Goal: Task Accomplishment & Management: Complete application form

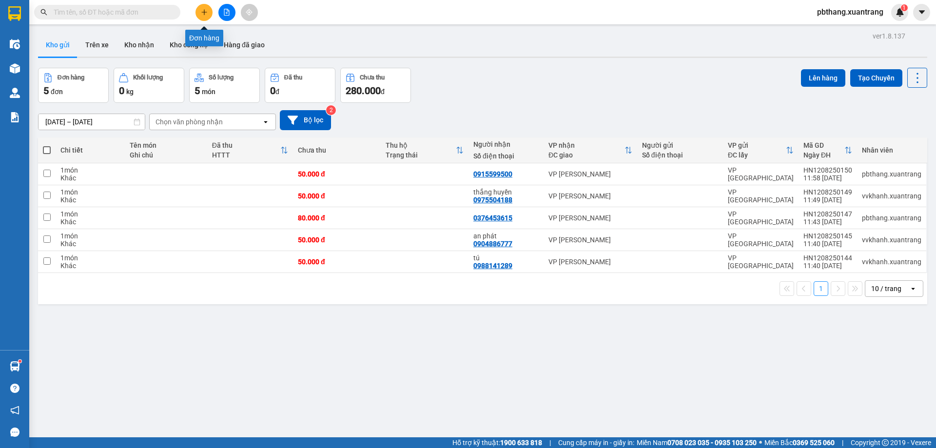
click at [198, 9] on button at bounding box center [203, 12] width 17 height 17
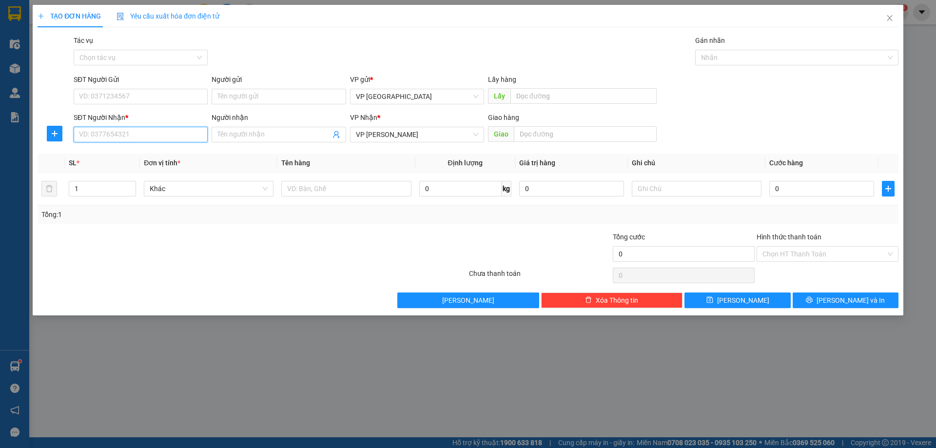
click at [183, 137] on input "SĐT Người Nhận *" at bounding box center [141, 135] width 134 height 16
click at [119, 152] on div "0852930555" at bounding box center [140, 154] width 122 height 11
type input "0852930555"
click at [817, 186] on input "0" at bounding box center [821, 189] width 105 height 16
type input "5"
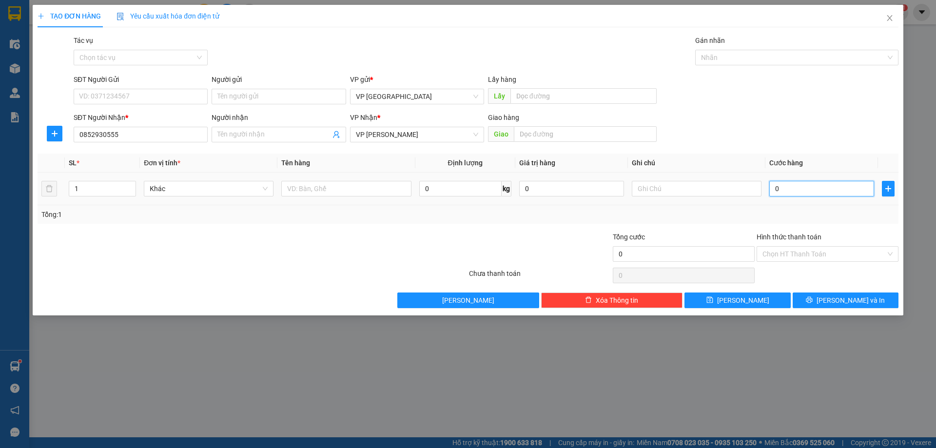
type input "5"
type input "50"
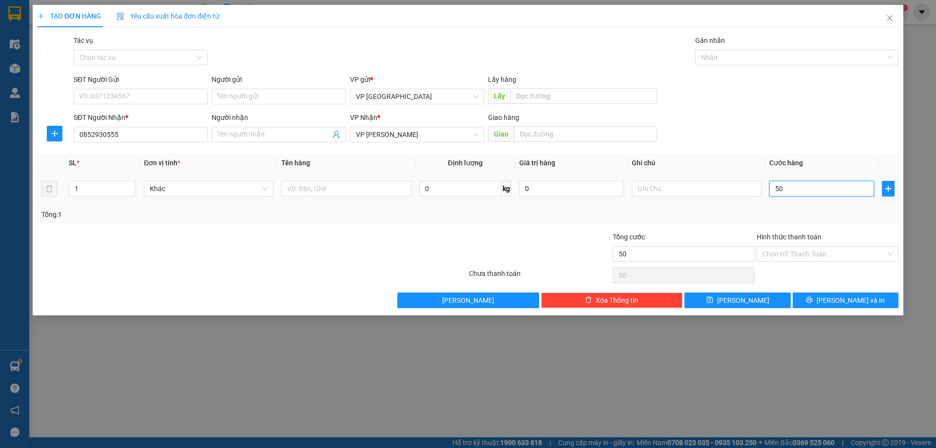
type input "500"
type input "5.000"
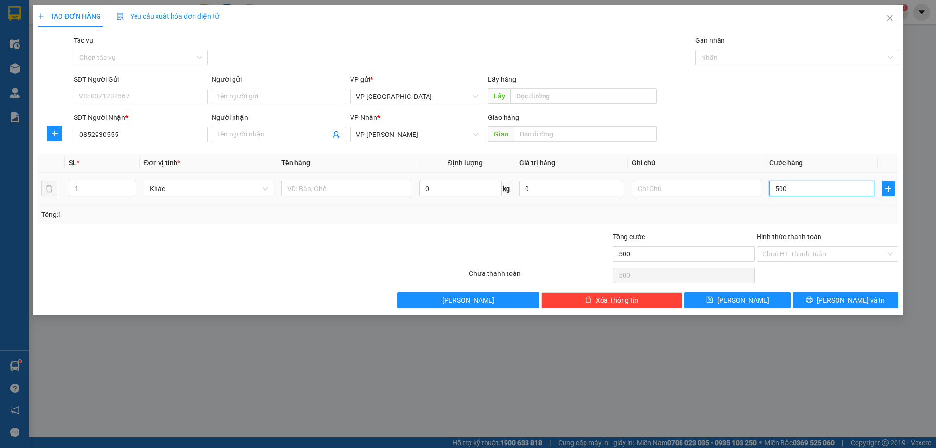
type input "5.000"
type input "50.000"
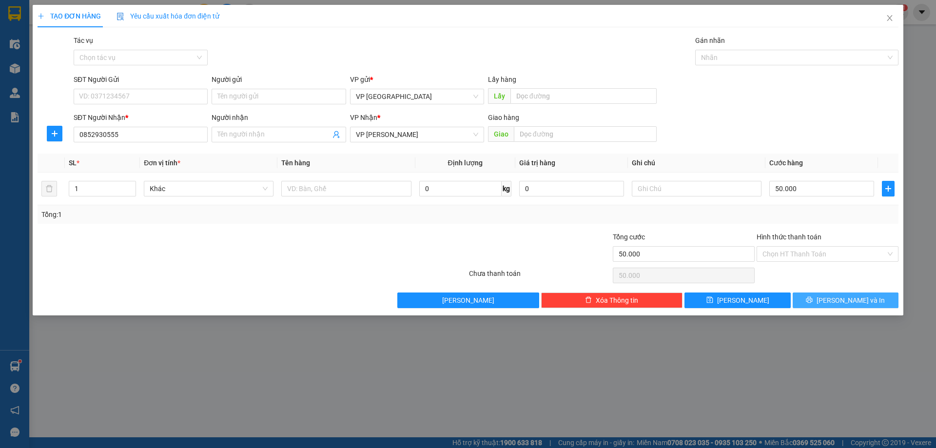
click at [844, 295] on span "[PERSON_NAME] và In" at bounding box center [850, 300] width 68 height 11
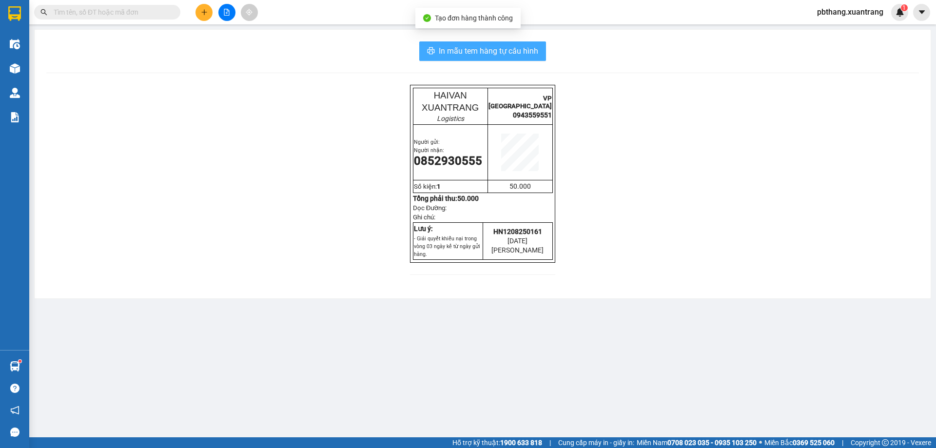
drag, startPoint x: 478, startPoint y: 49, endPoint x: 472, endPoint y: 51, distance: 6.0
click at [477, 50] on span "In mẫu tem hàng tự cấu hình" at bounding box center [488, 51] width 99 height 12
